Goal: Task Accomplishment & Management: Manage account settings

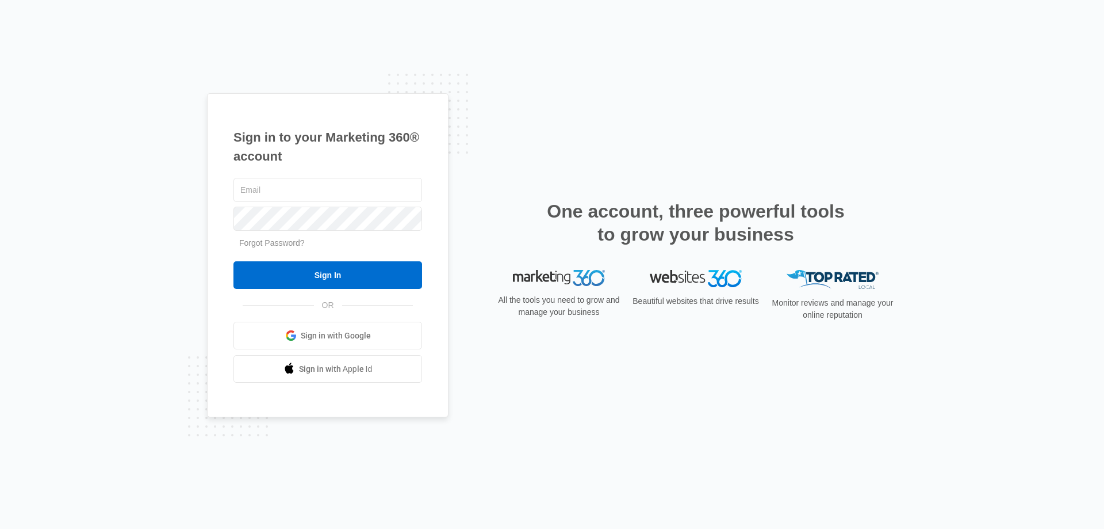
type input "[EMAIL_ADDRESS][DOMAIN_NAME]"
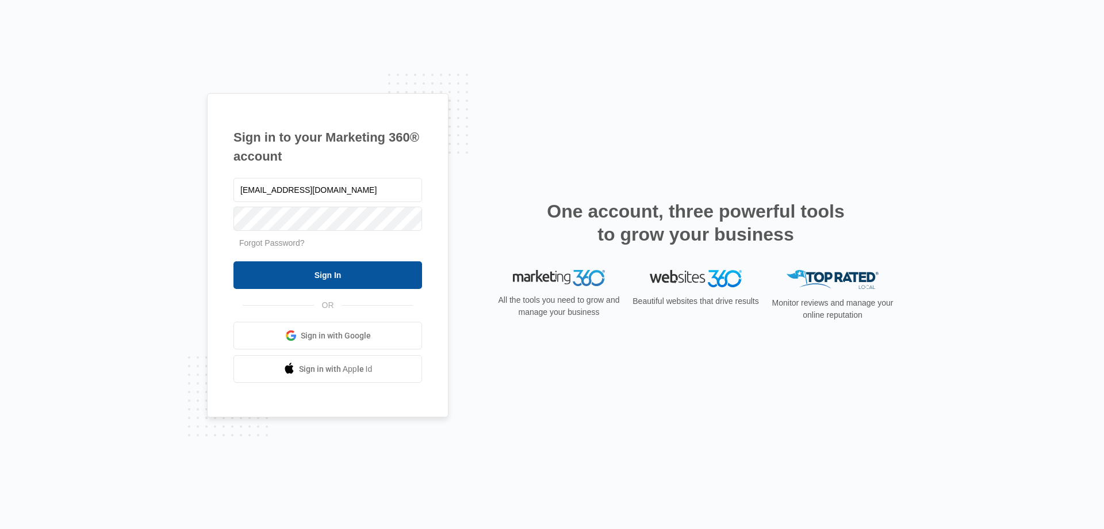
click at [367, 261] on input "Sign In" at bounding box center [328, 275] width 189 height 28
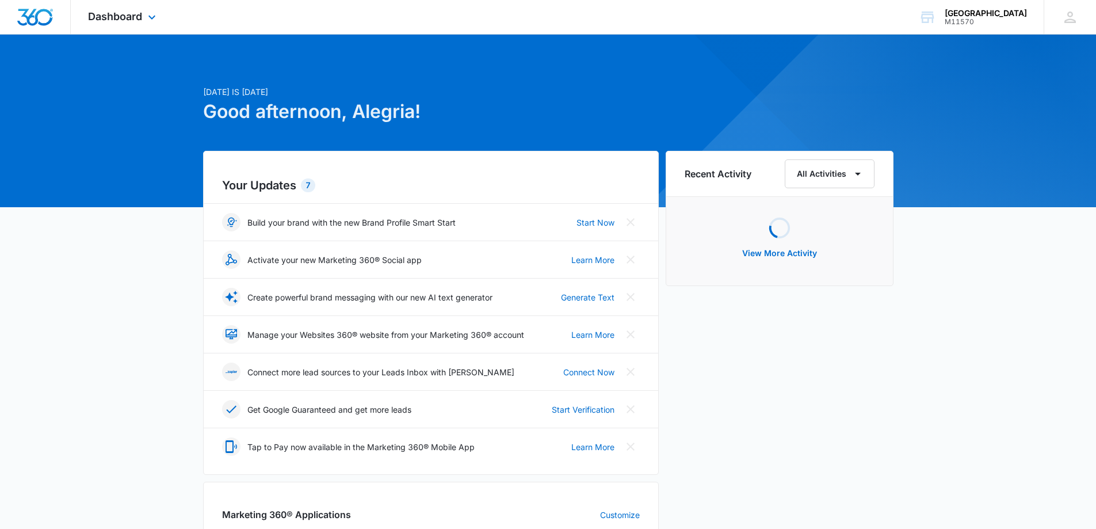
click at [155, 30] on div "Dashboard Apps Reputation Websites Forms CRM Email Social Shop Payments POS Con…" at bounding box center [123, 17] width 105 height 34
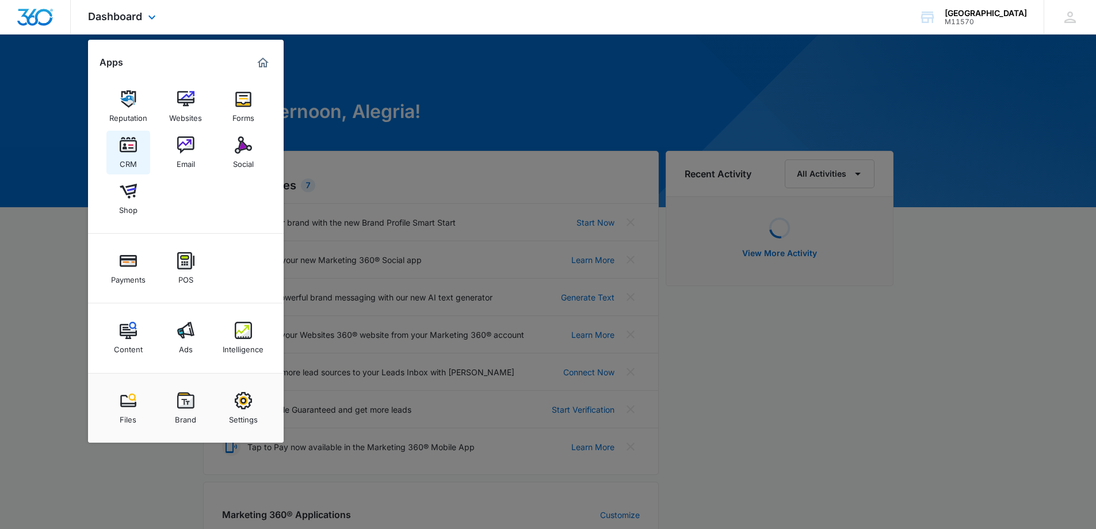
click at [120, 156] on div "CRM" at bounding box center [128, 161] width 17 height 15
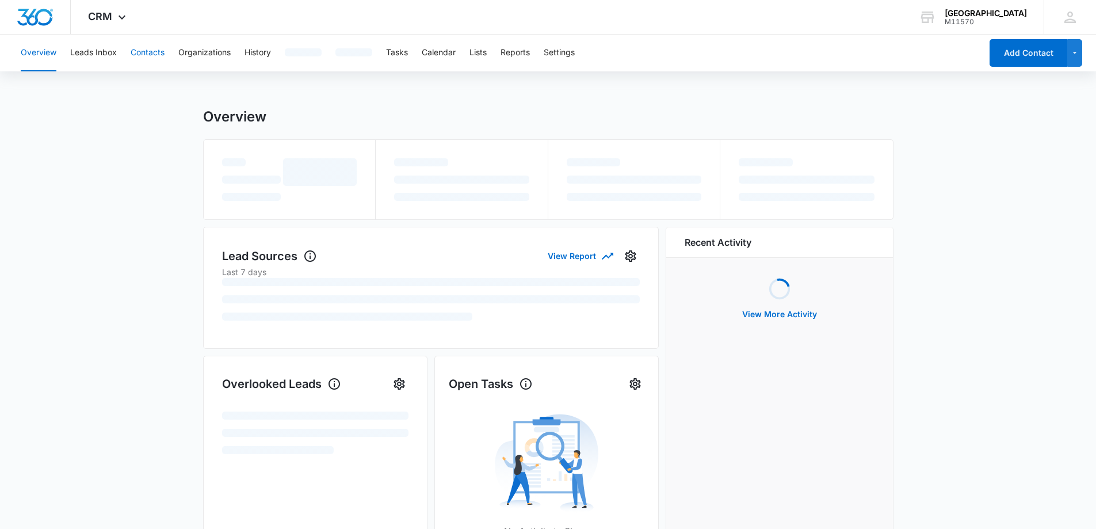
click at [149, 49] on button "Contacts" at bounding box center [148, 53] width 34 height 37
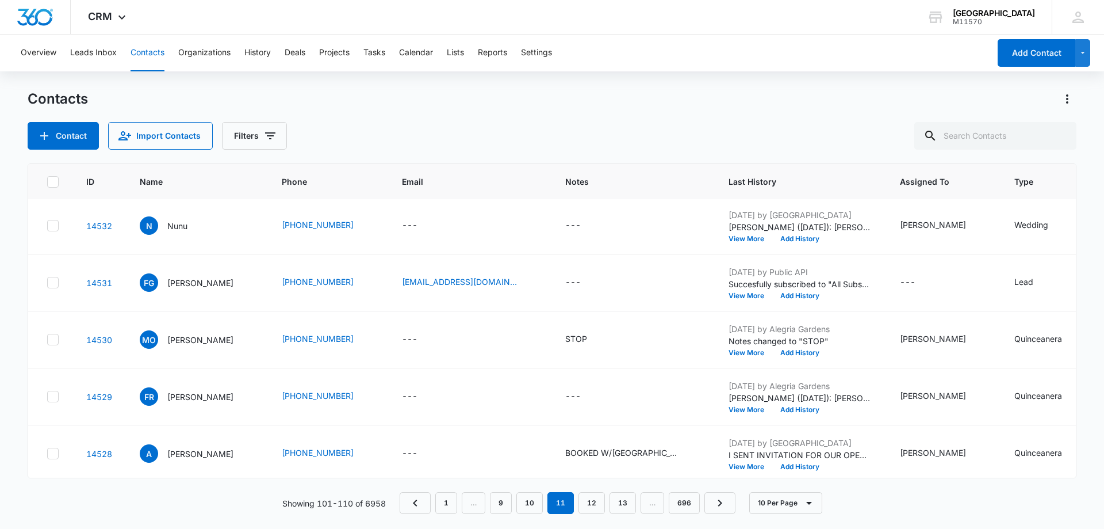
scroll to position [300, 0]
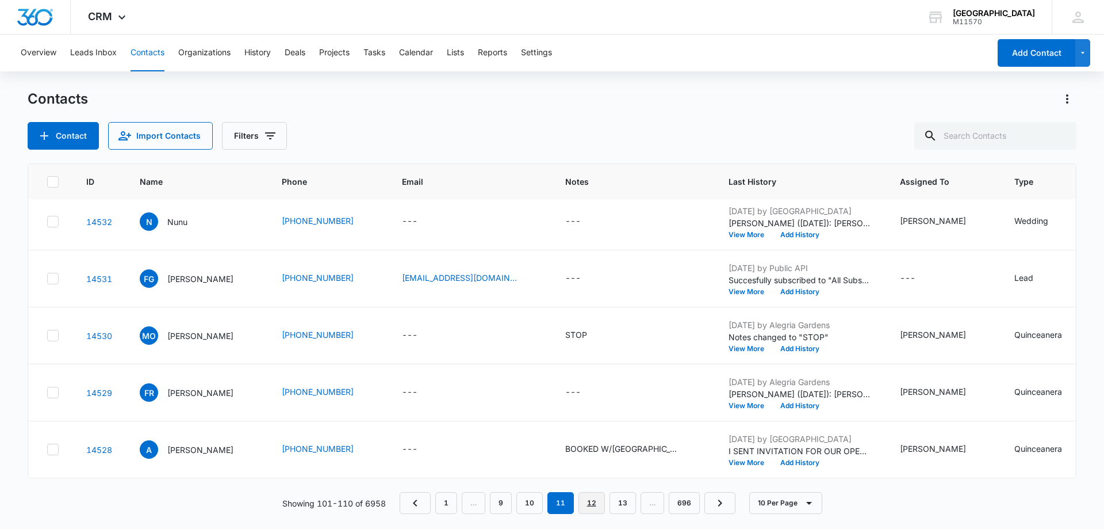
click at [585, 500] on link "12" at bounding box center [592, 503] width 26 height 22
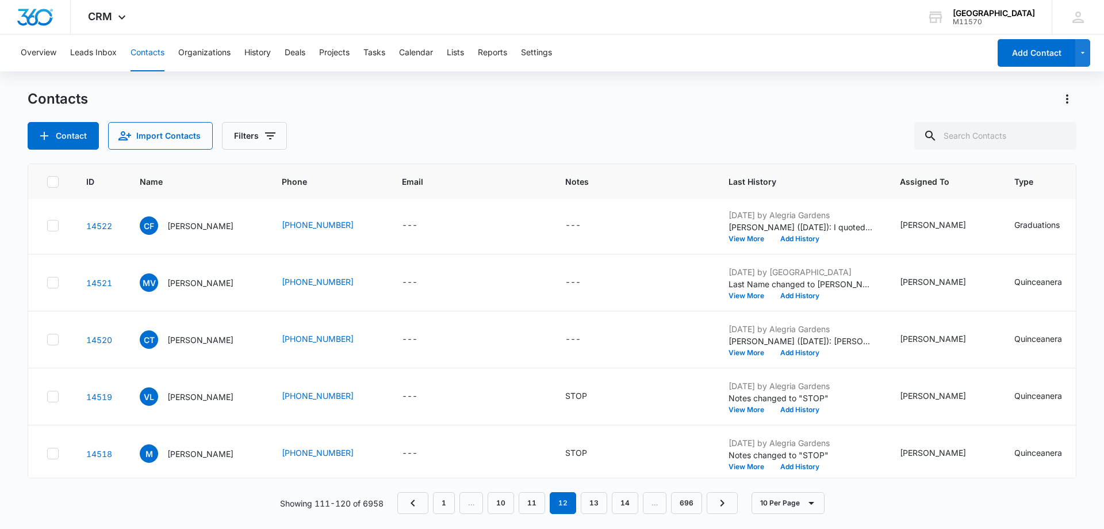
scroll to position [288, 0]
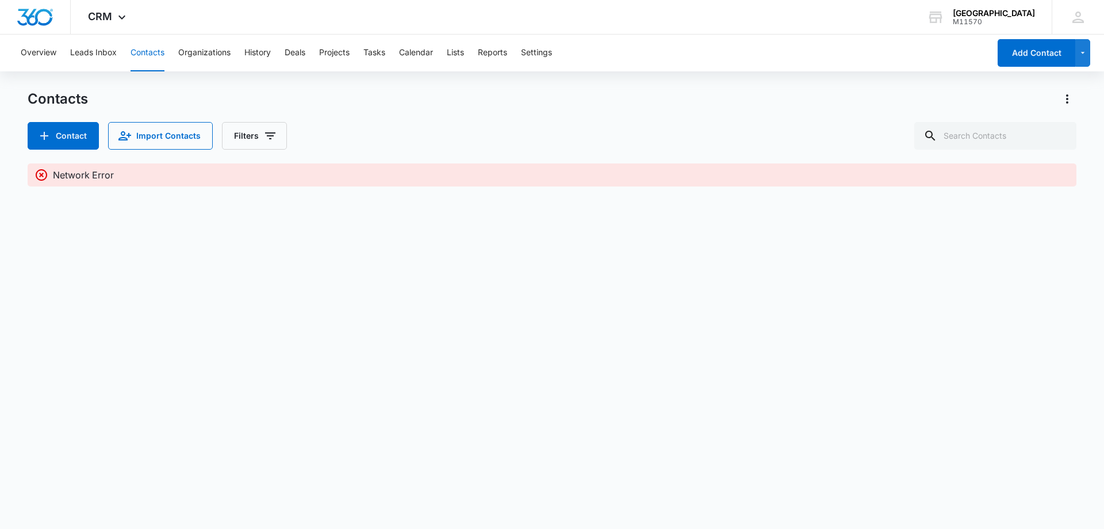
click at [45, 178] on icon at bounding box center [42, 175] width 12 height 12
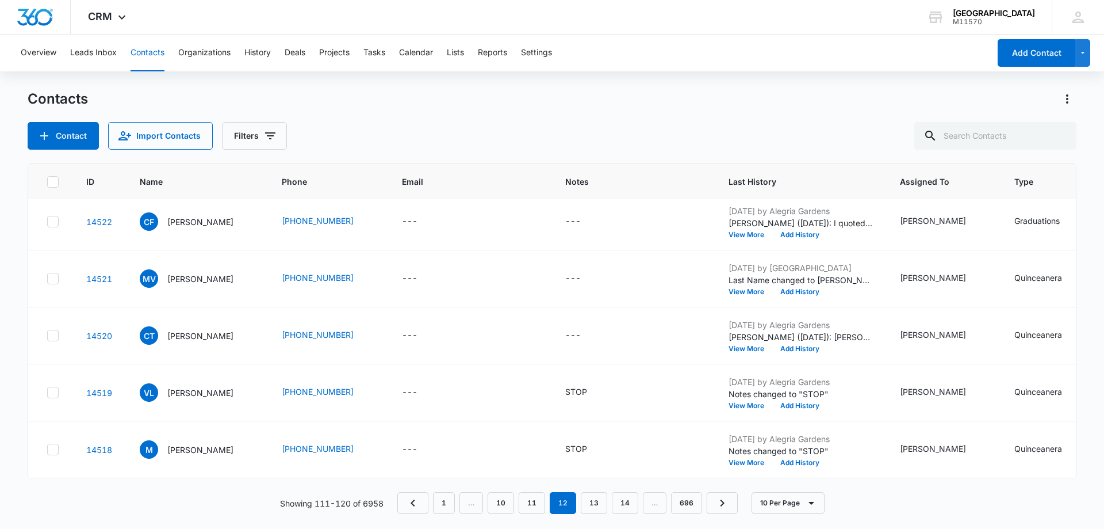
scroll to position [300, 0]
click at [590, 495] on link "13" at bounding box center [594, 503] width 26 height 22
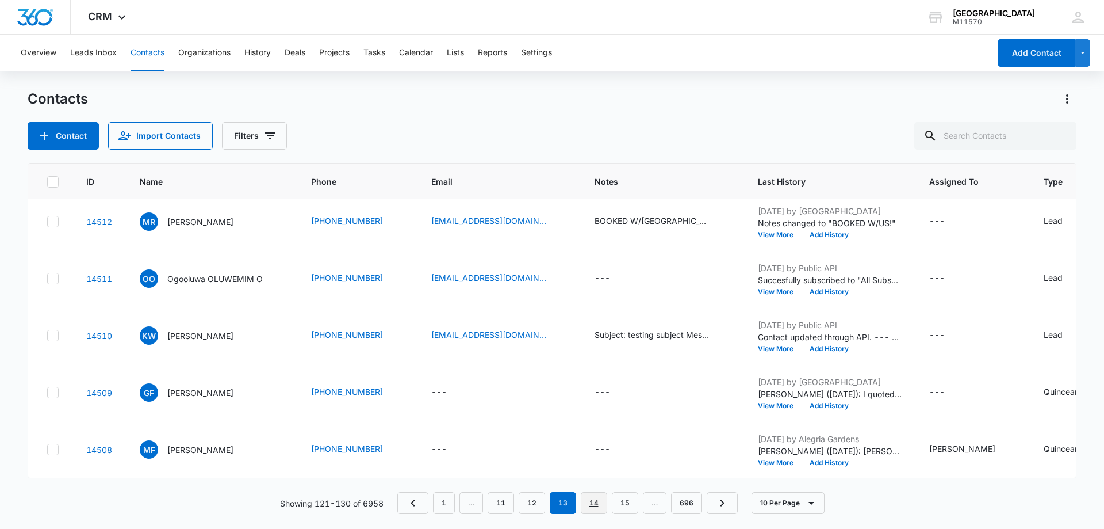
click at [601, 500] on link "14" at bounding box center [594, 503] width 26 height 22
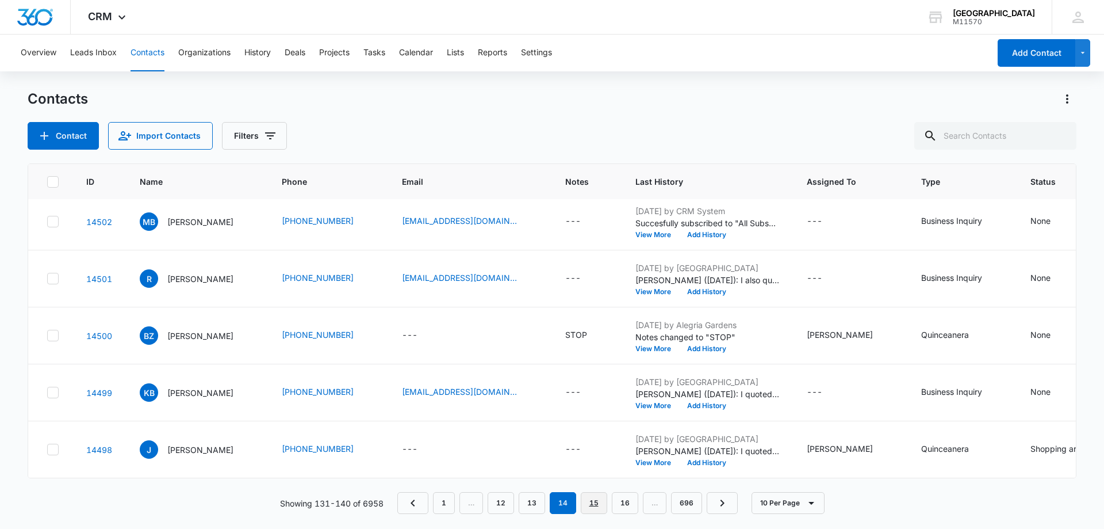
click at [588, 504] on link "15" at bounding box center [594, 503] width 26 height 22
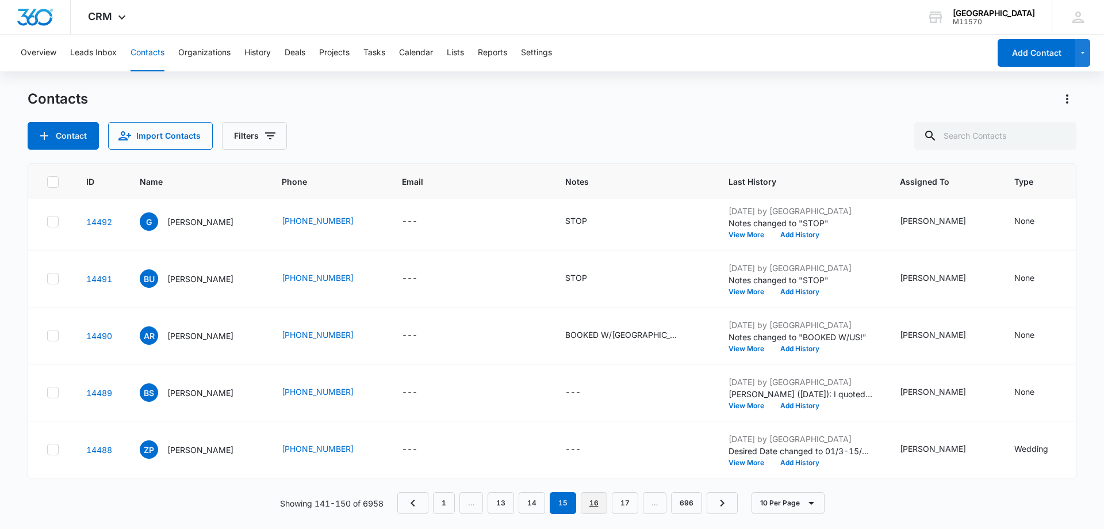
click at [592, 501] on link "16" at bounding box center [594, 503] width 26 height 22
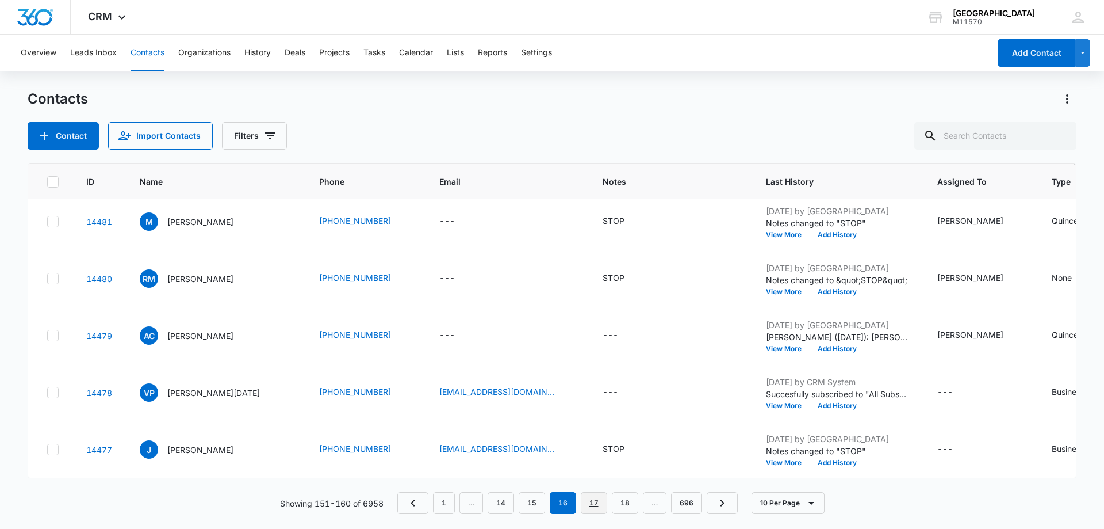
click at [587, 508] on link "17" at bounding box center [594, 503] width 26 height 22
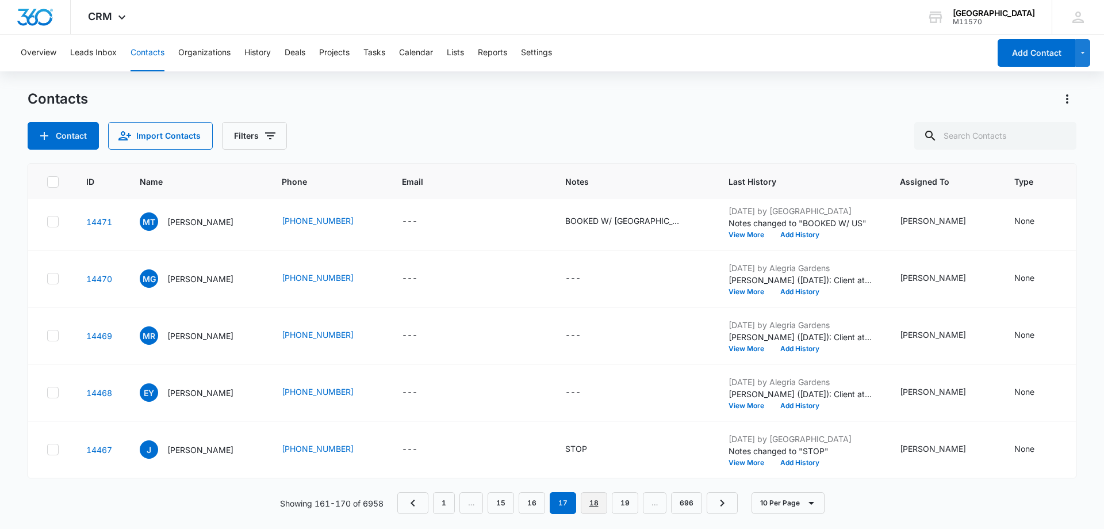
click at [591, 503] on link "18" at bounding box center [594, 503] width 26 height 22
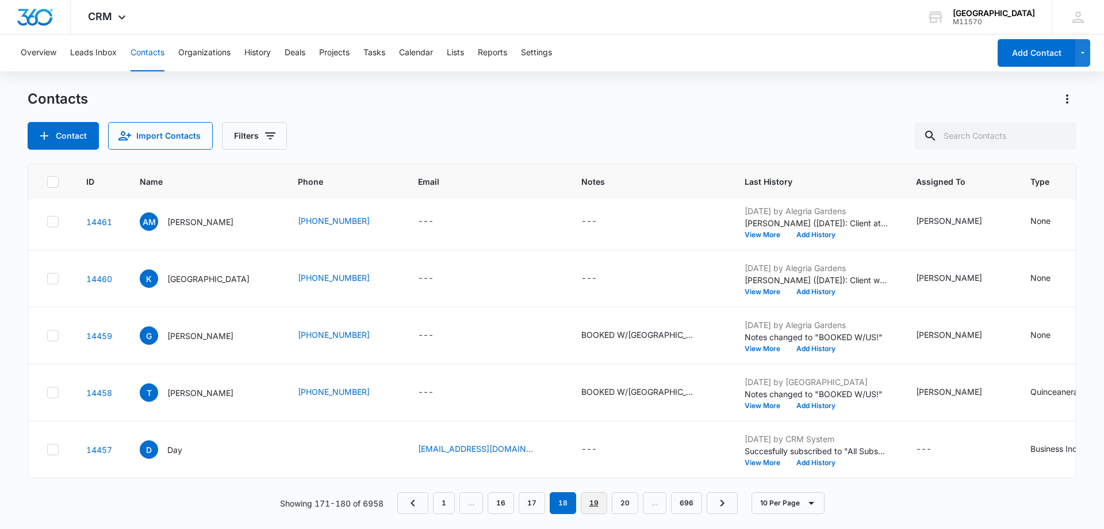
click at [592, 507] on link "19" at bounding box center [594, 503] width 26 height 22
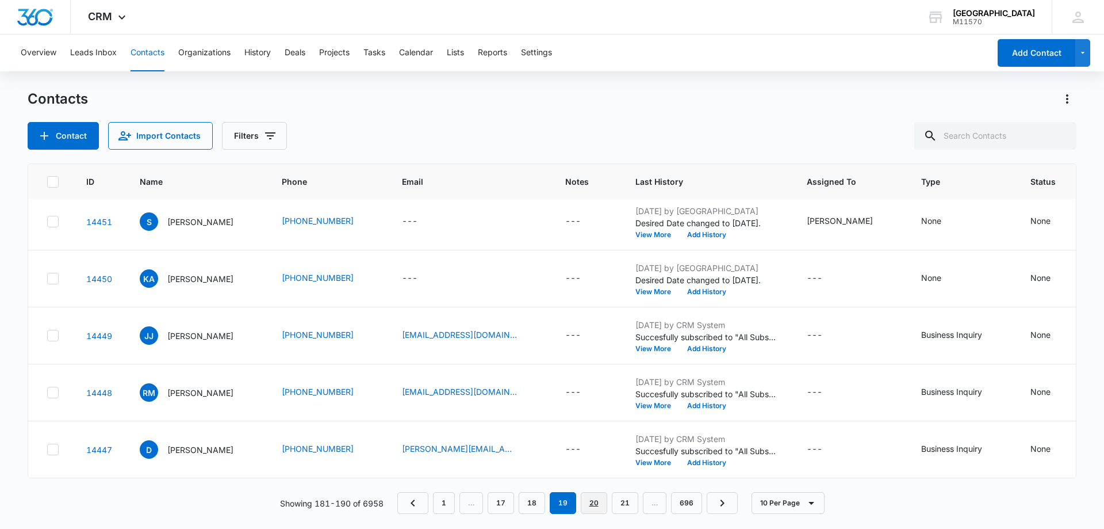
click at [583, 510] on link "20" at bounding box center [594, 503] width 26 height 22
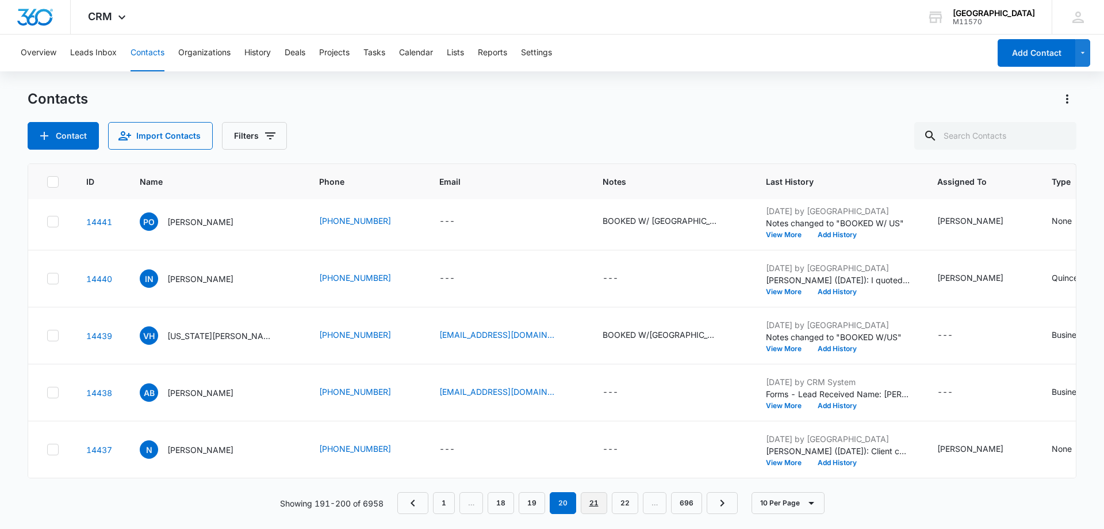
click at [598, 500] on link "21" at bounding box center [594, 503] width 26 height 22
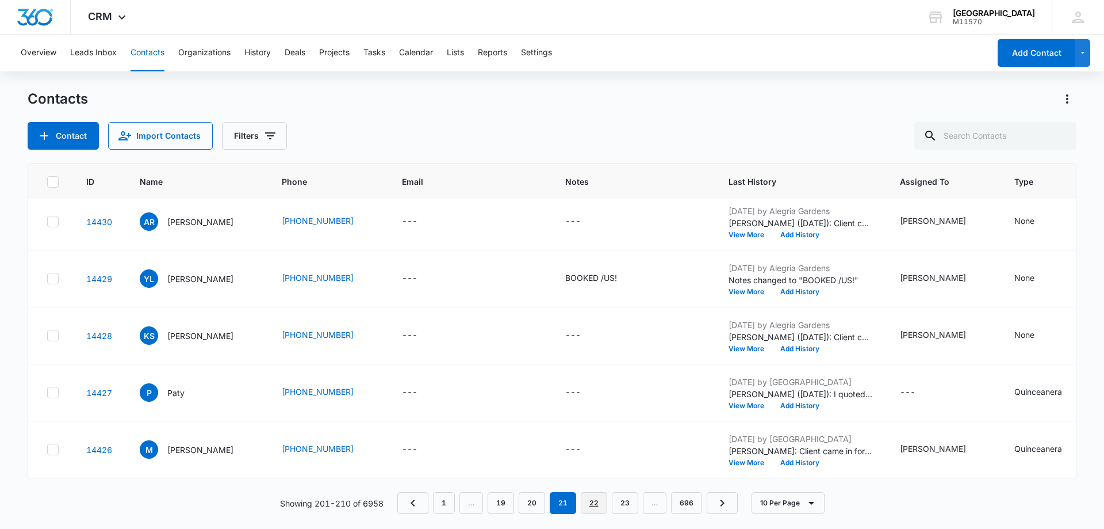
click at [593, 505] on link "22" at bounding box center [594, 503] width 26 height 22
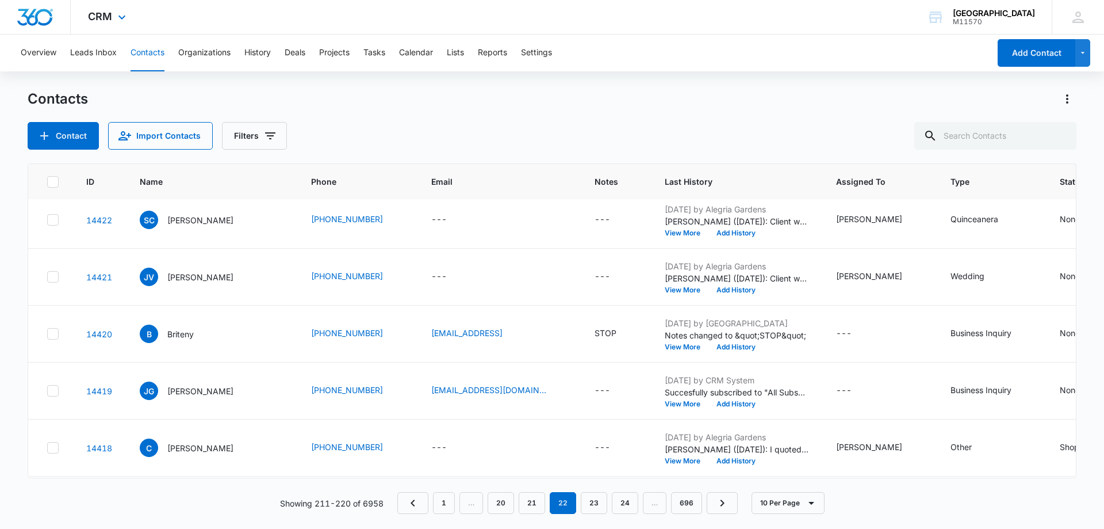
scroll to position [0, 0]
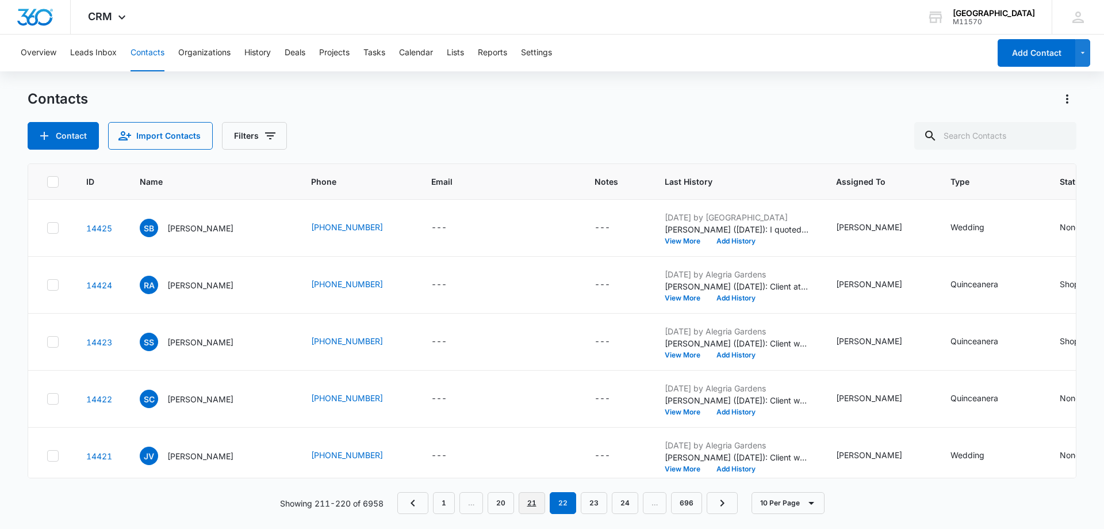
click at [544, 503] on link "21" at bounding box center [532, 503] width 26 height 22
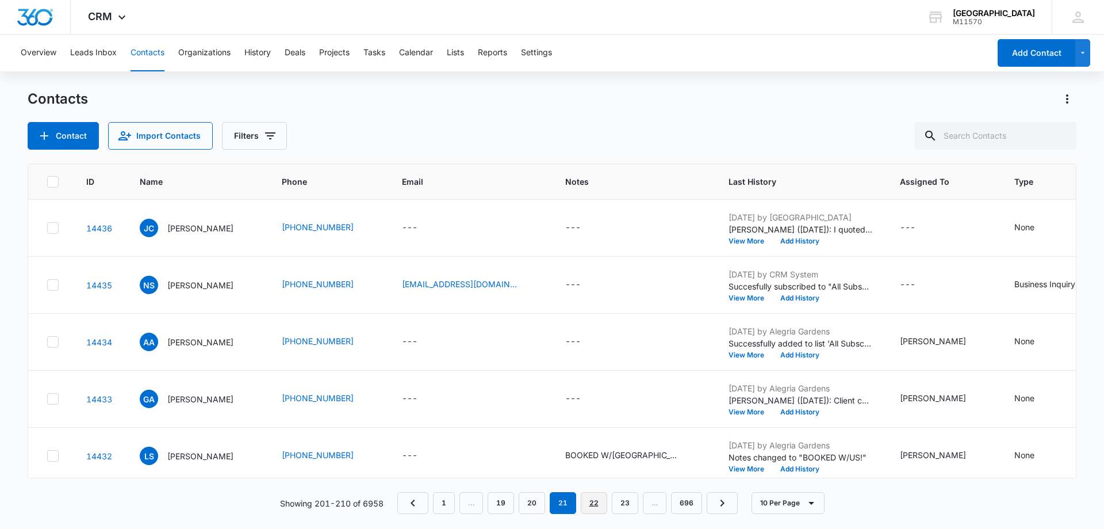
click at [592, 508] on link "22" at bounding box center [594, 503] width 26 height 22
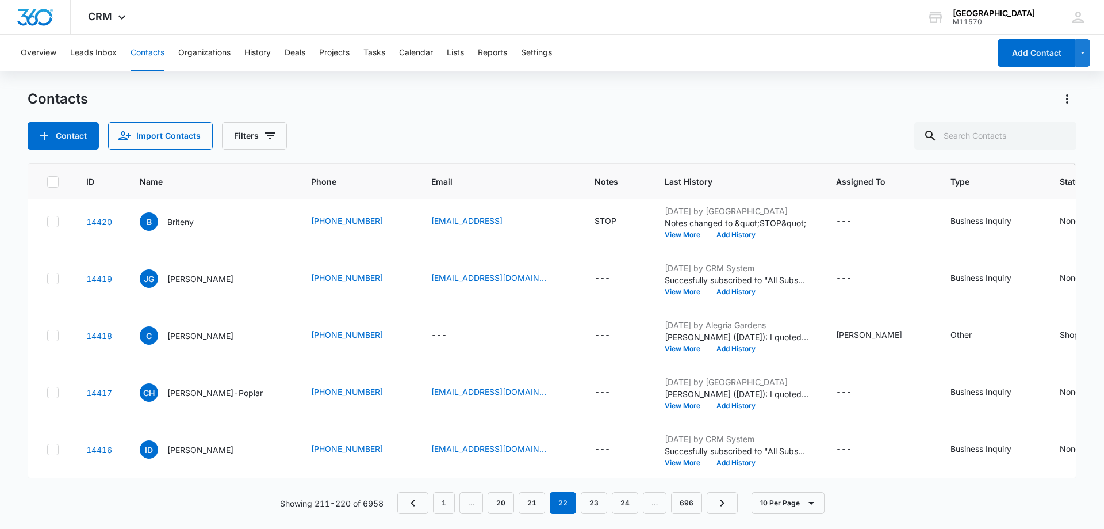
scroll to position [300, 0]
click at [592, 500] on link "23" at bounding box center [594, 503] width 26 height 22
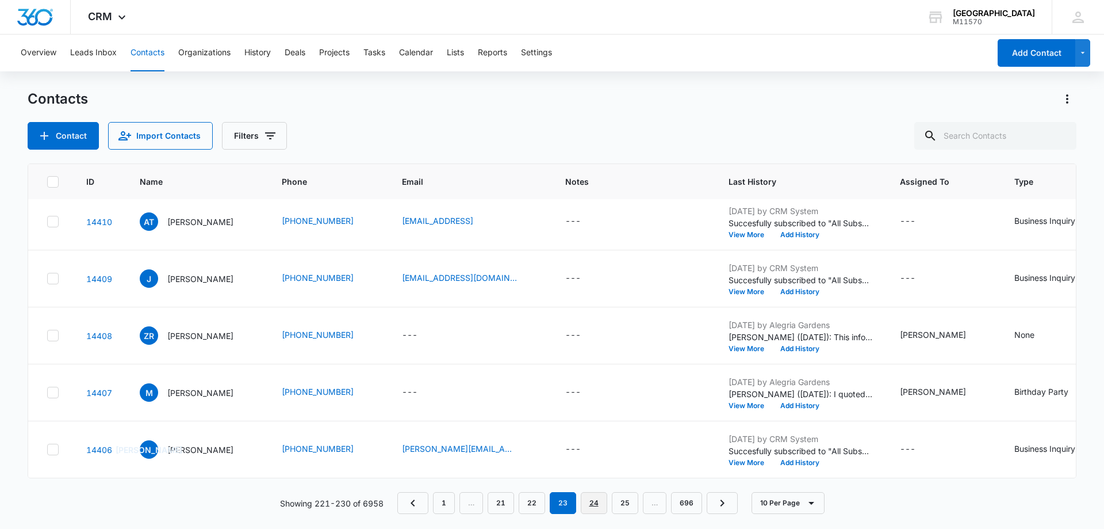
click at [592, 506] on link "24" at bounding box center [594, 503] width 26 height 22
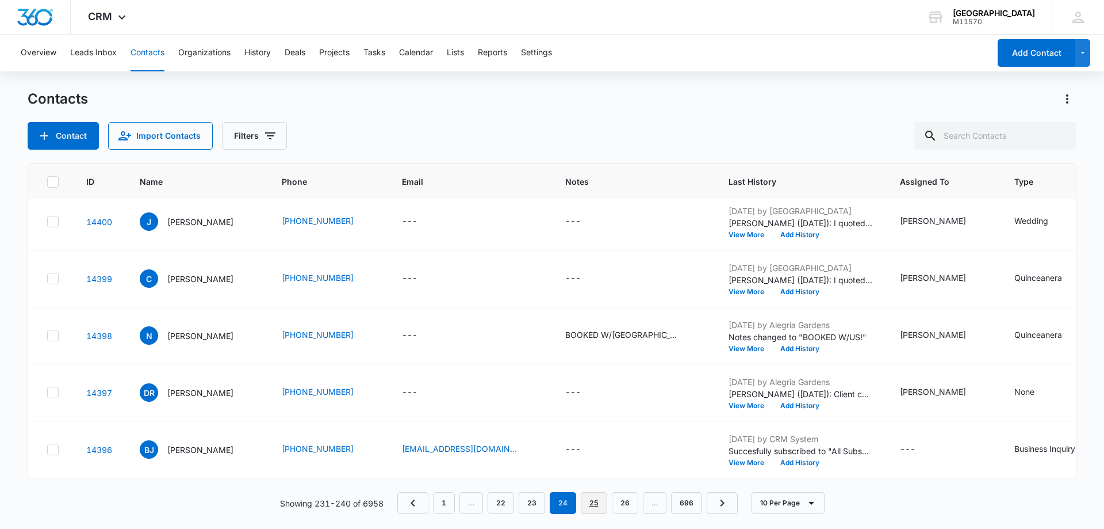
click at [593, 499] on link "25" at bounding box center [594, 503] width 26 height 22
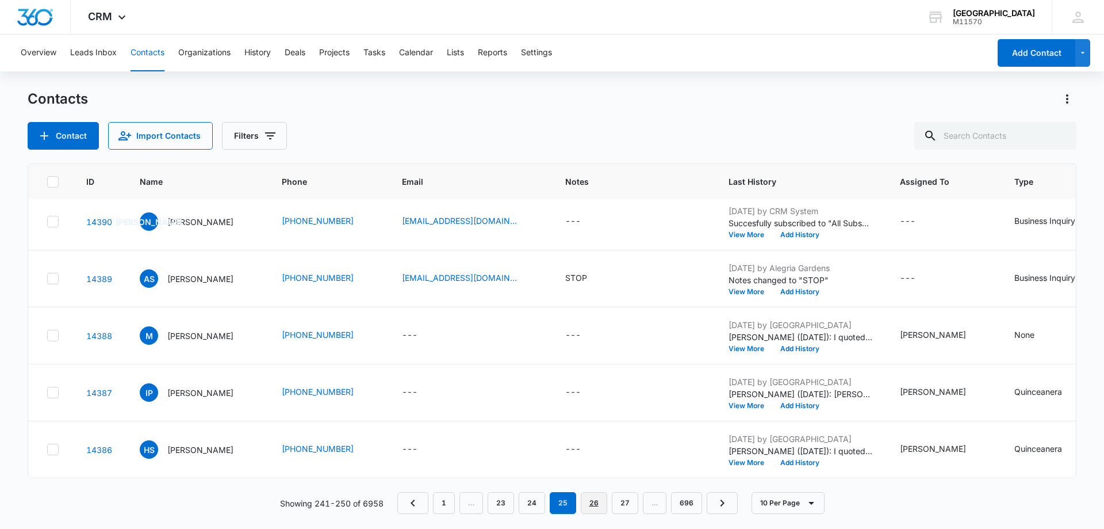
click at [598, 499] on link "26" at bounding box center [594, 503] width 26 height 22
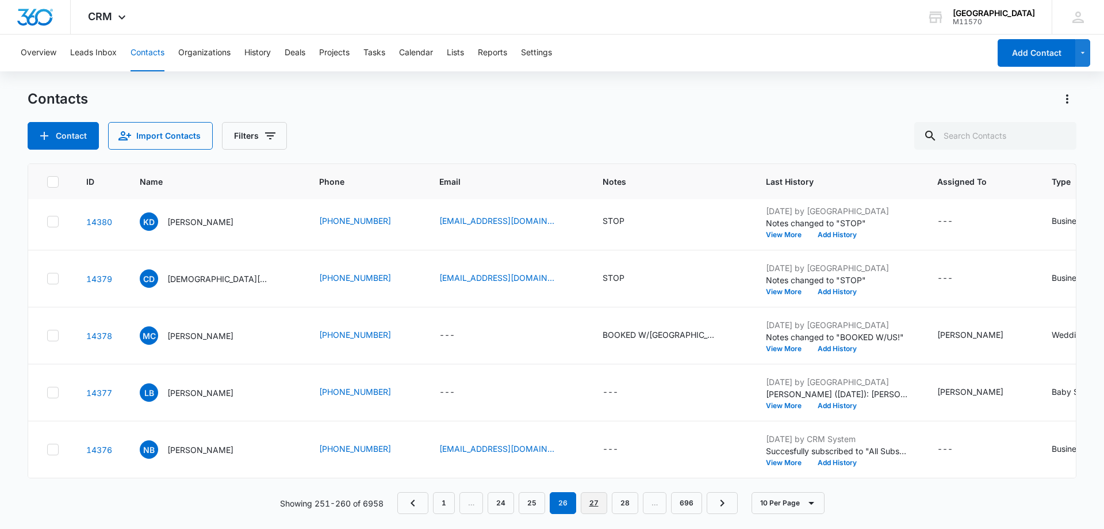
click at [590, 503] on link "27" at bounding box center [594, 503] width 26 height 22
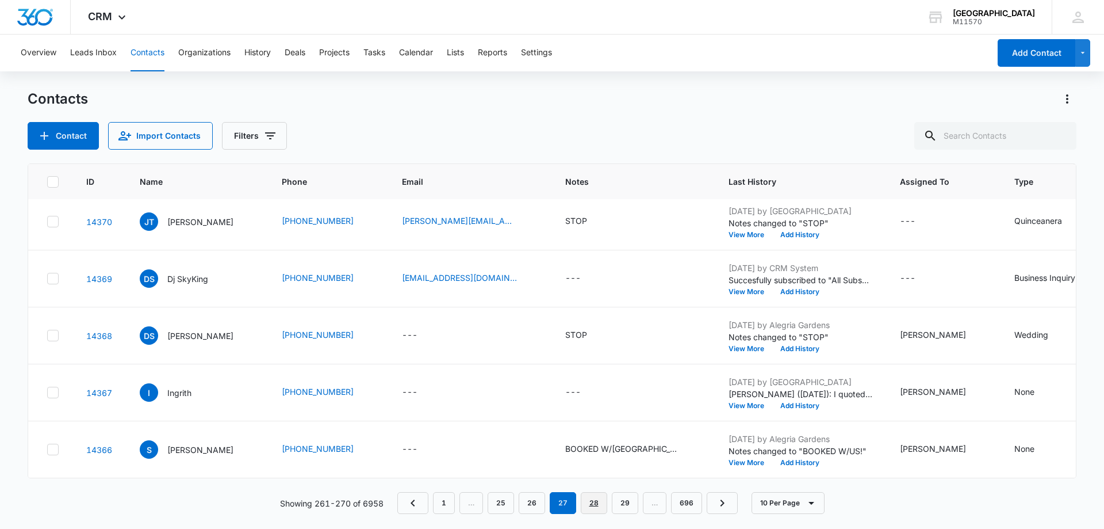
click at [598, 503] on link "28" at bounding box center [594, 503] width 26 height 22
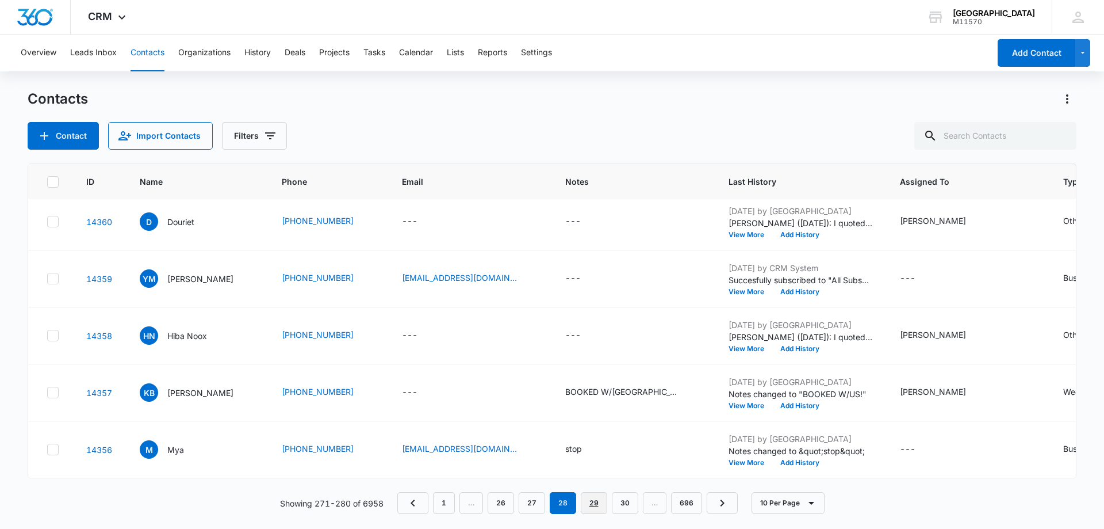
click at [597, 504] on link "29" at bounding box center [594, 503] width 26 height 22
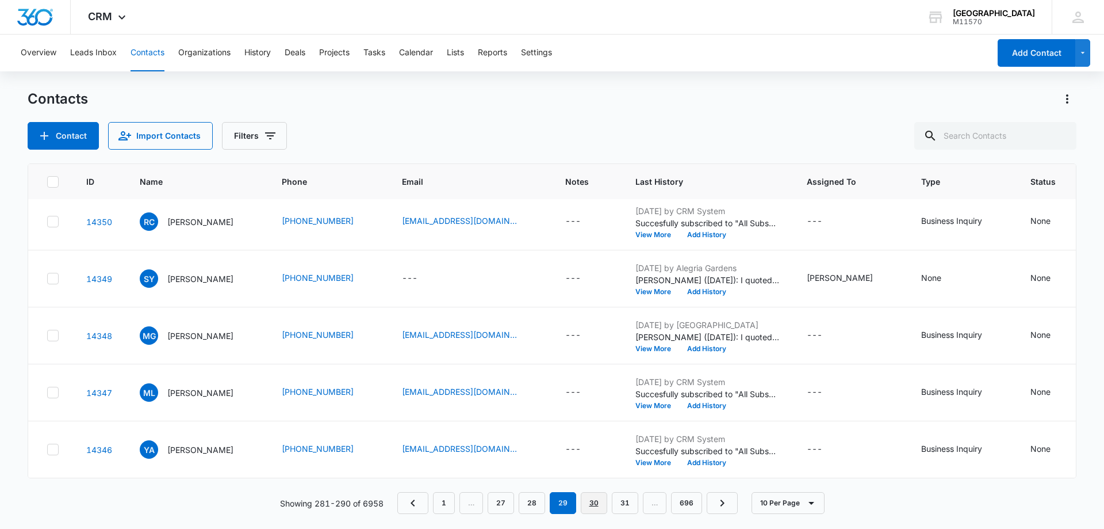
click at [596, 502] on link "30" at bounding box center [594, 503] width 26 height 22
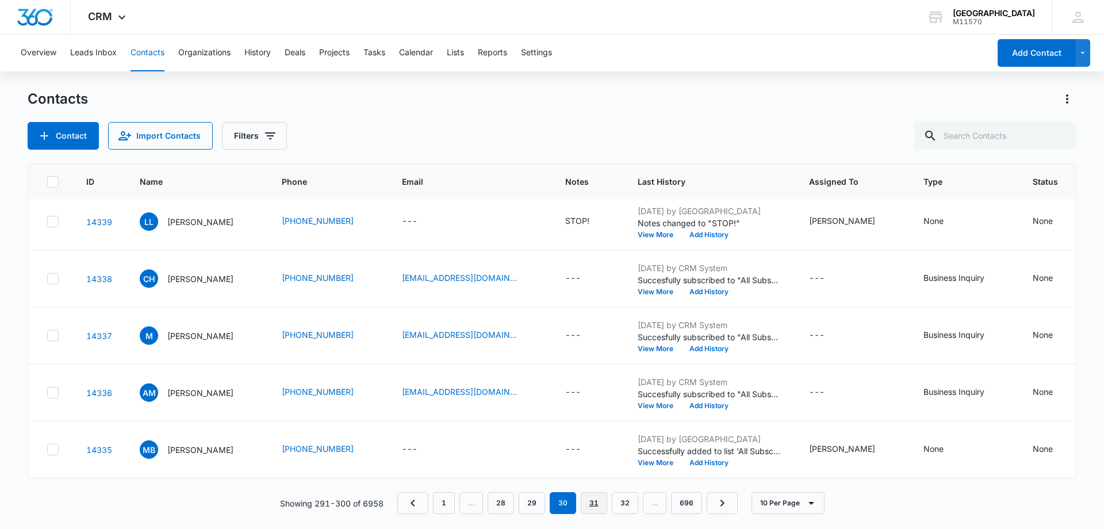
click at [597, 495] on link "31" at bounding box center [594, 503] width 26 height 22
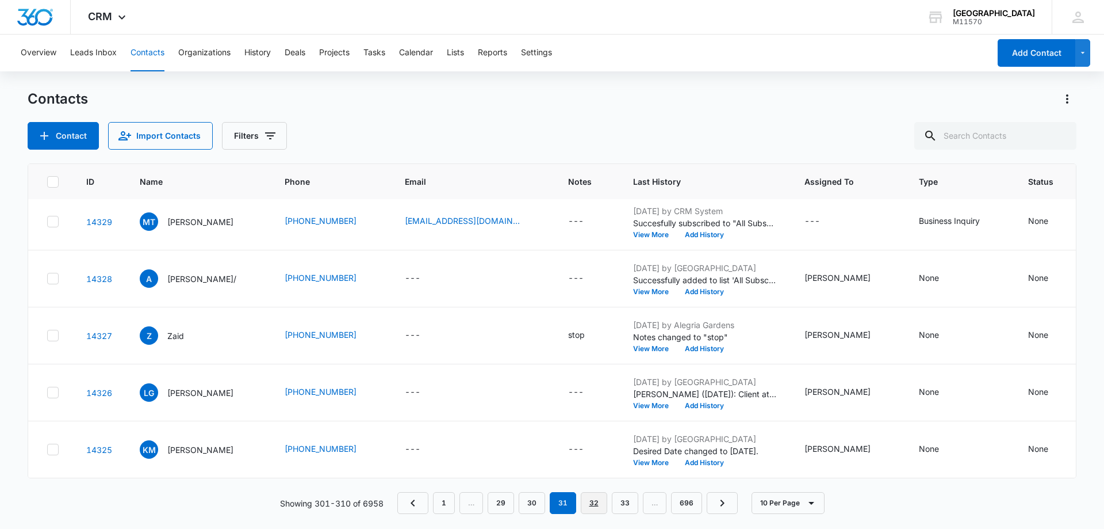
click at [594, 504] on link "32" at bounding box center [594, 503] width 26 height 22
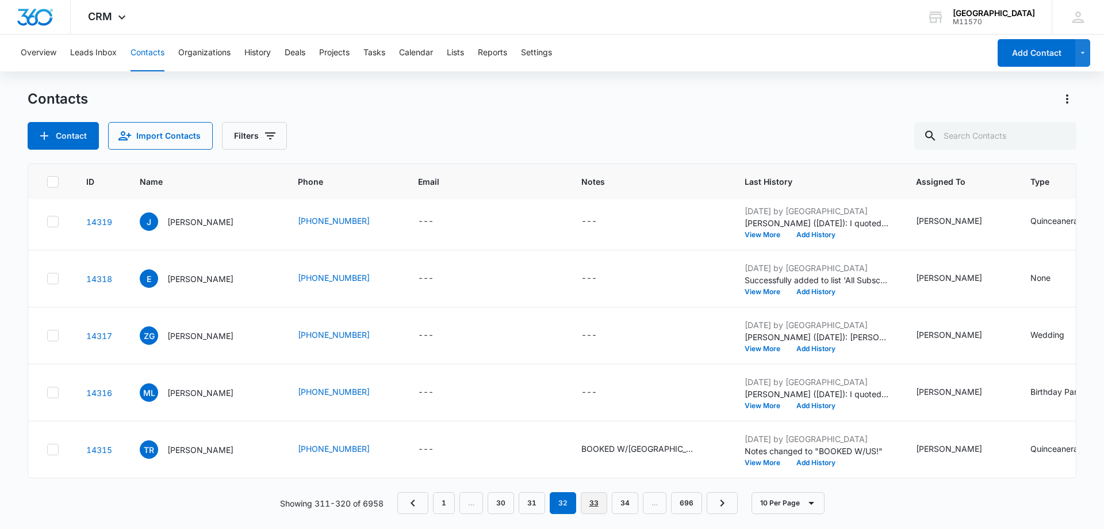
click at [592, 508] on link "33" at bounding box center [594, 503] width 26 height 22
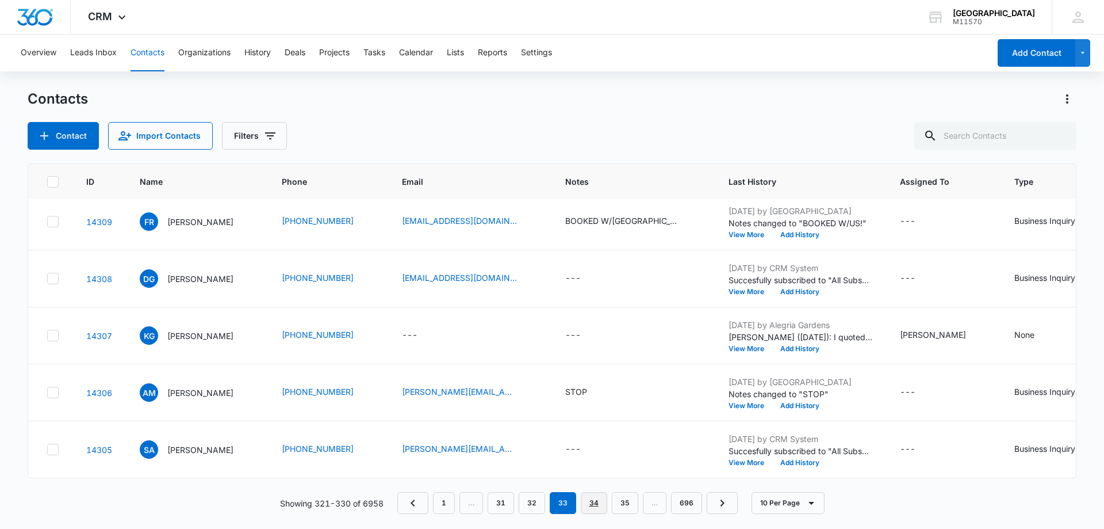
click at [597, 494] on link "34" at bounding box center [594, 503] width 26 height 22
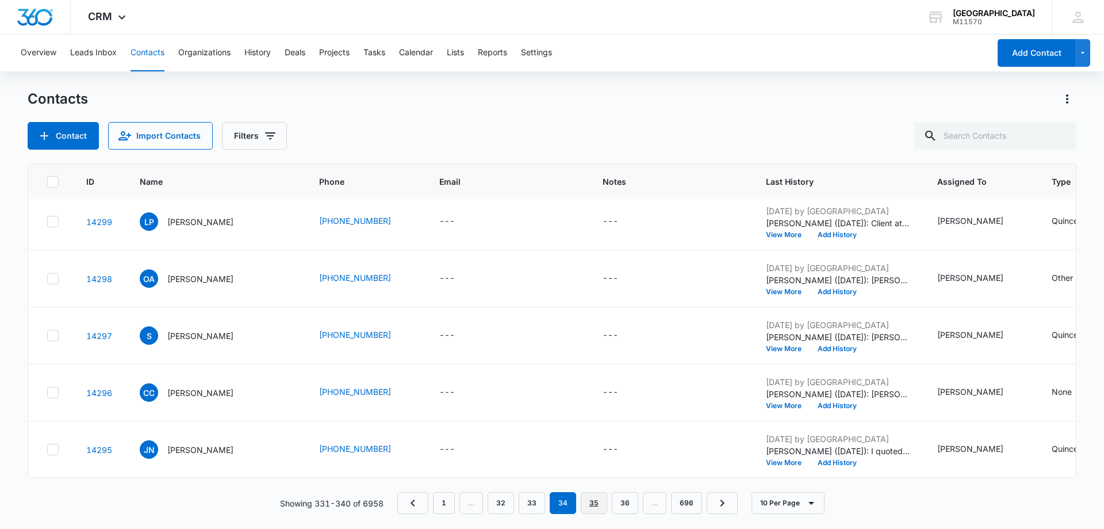
click at [595, 502] on link "35" at bounding box center [594, 503] width 26 height 22
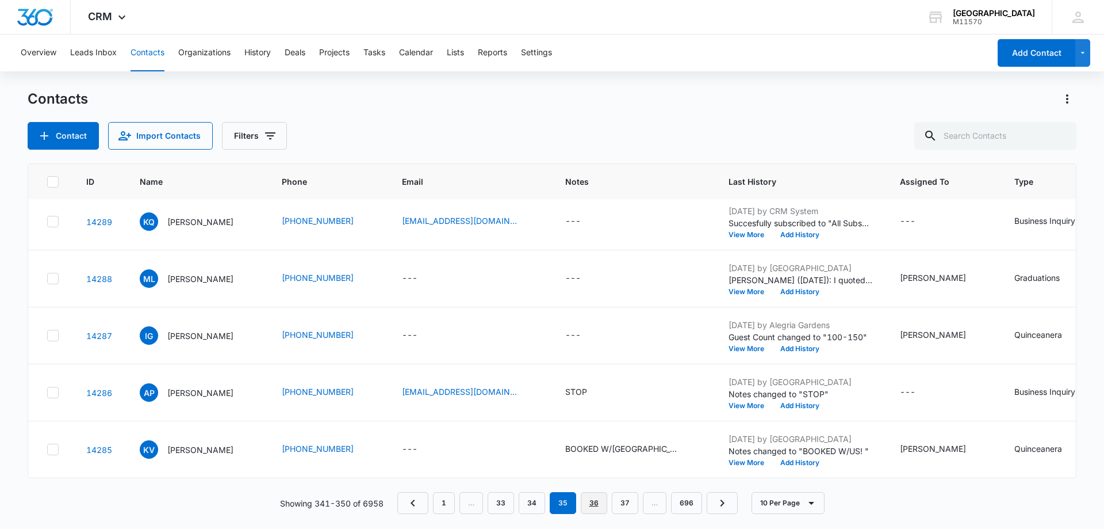
click at [601, 503] on link "36" at bounding box center [594, 503] width 26 height 22
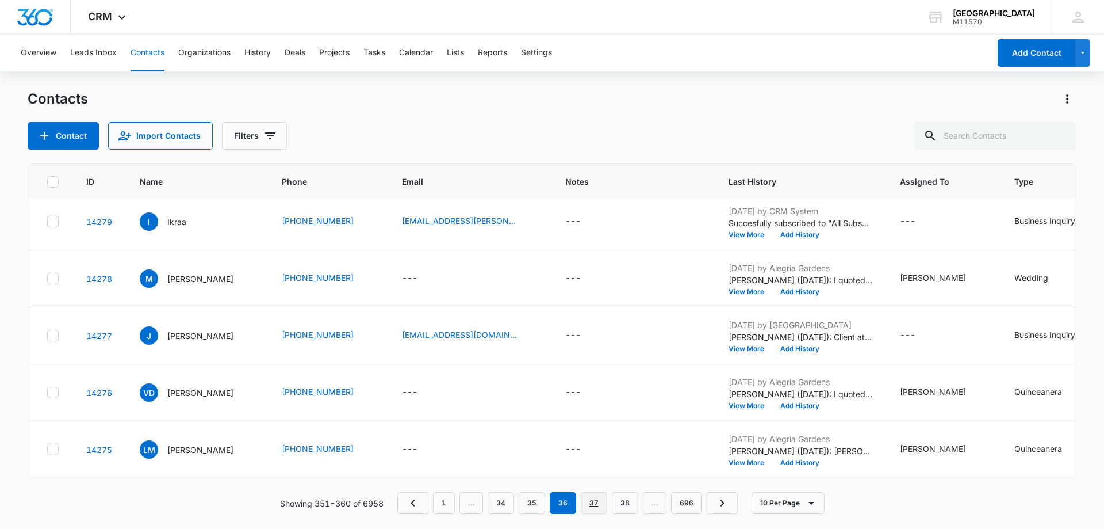
click at [600, 503] on link "37" at bounding box center [594, 503] width 26 height 22
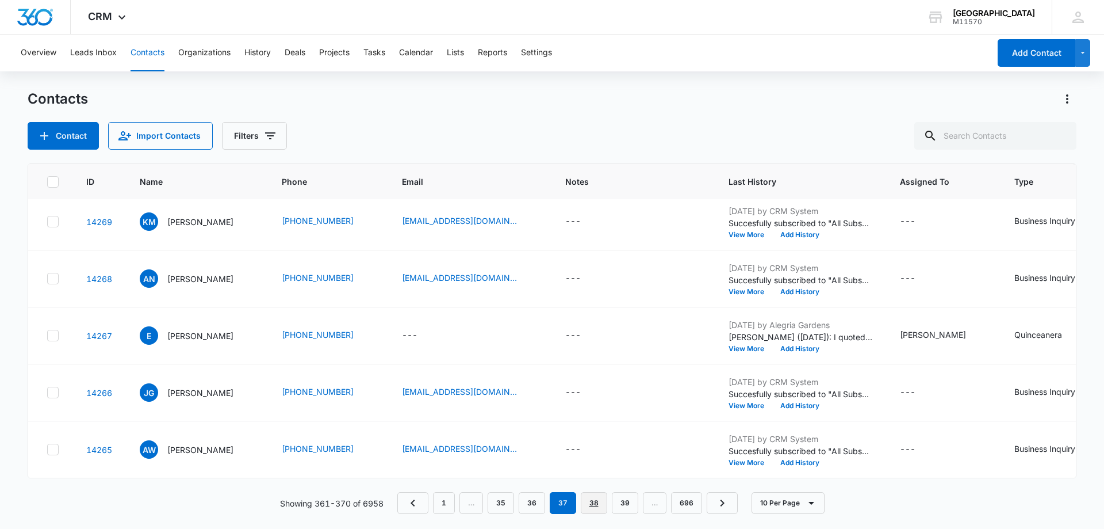
click at [599, 499] on link "38" at bounding box center [594, 503] width 26 height 22
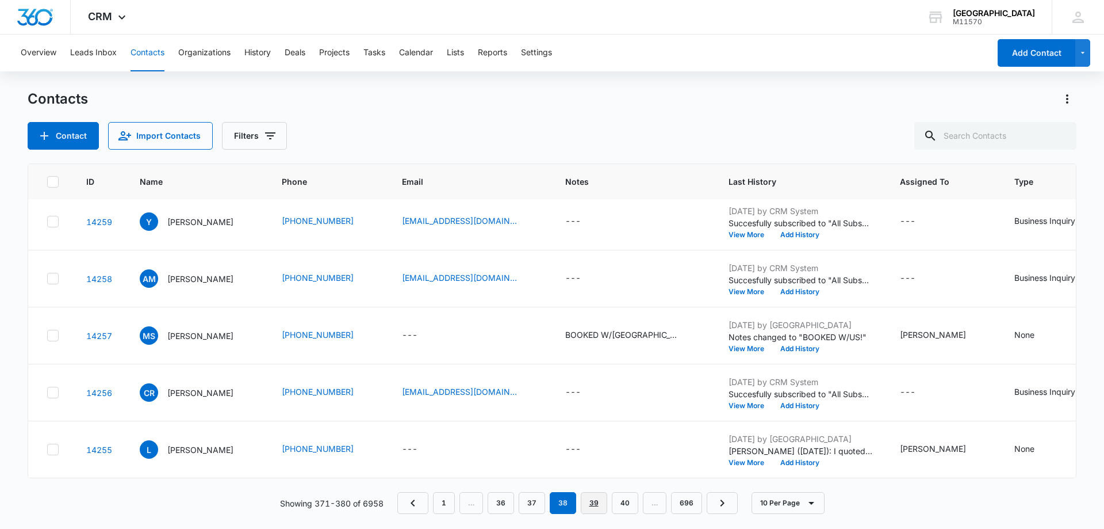
click at [591, 492] on link "39" at bounding box center [594, 503] width 26 height 22
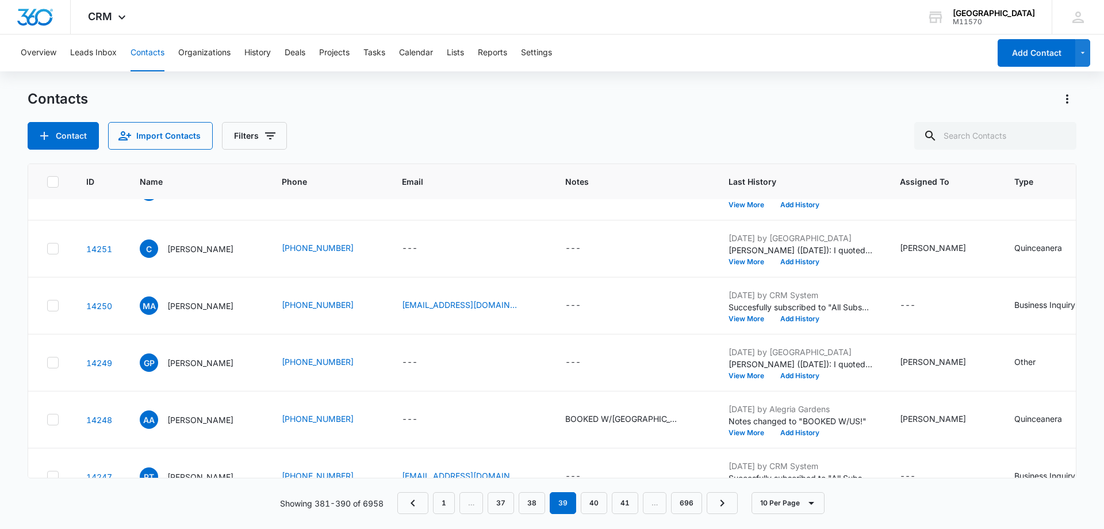
scroll to position [151, 0]
